Goal: Check status

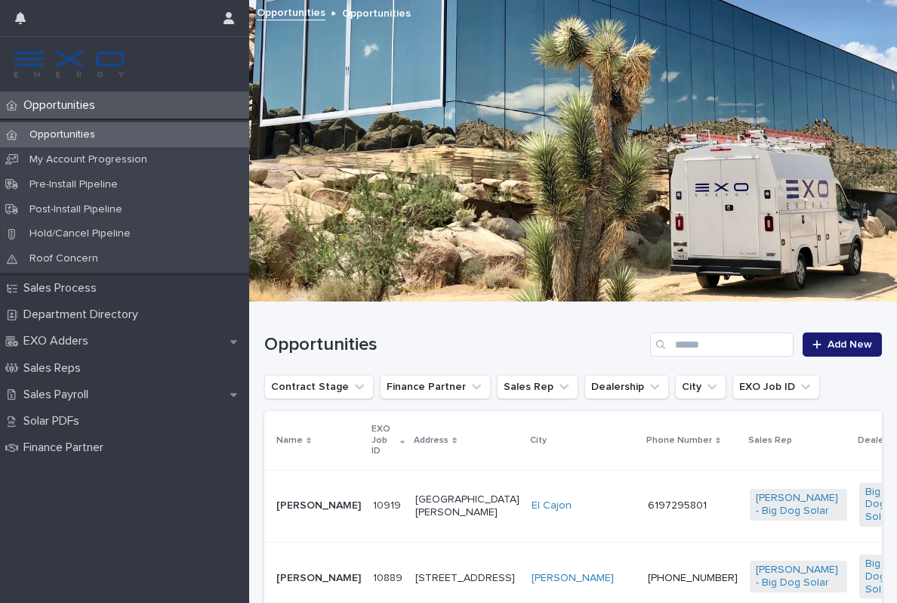
click at [87, 128] on p "Opportunities" at bounding box center [62, 134] width 90 height 13
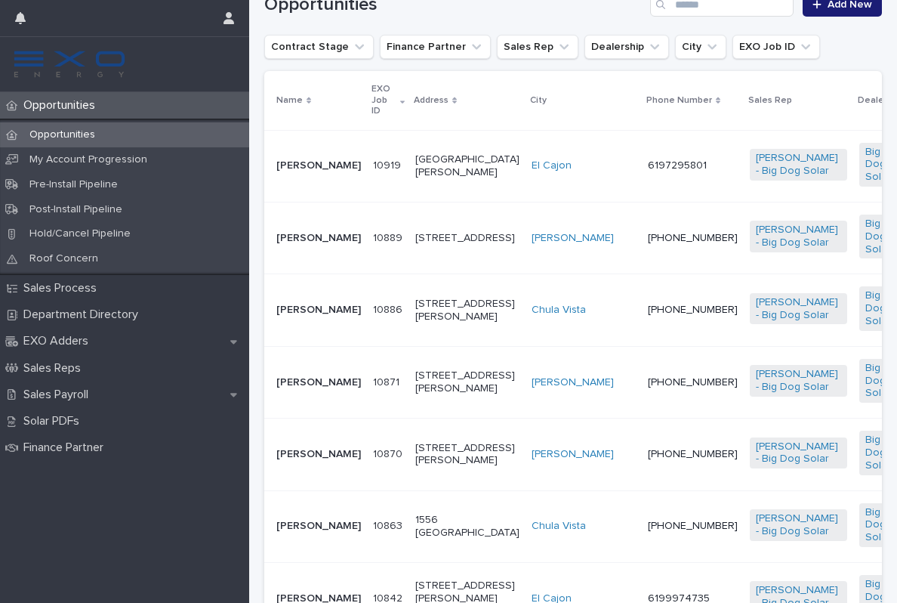
scroll to position [341, 0]
